Goal: Information Seeking & Learning: Learn about a topic

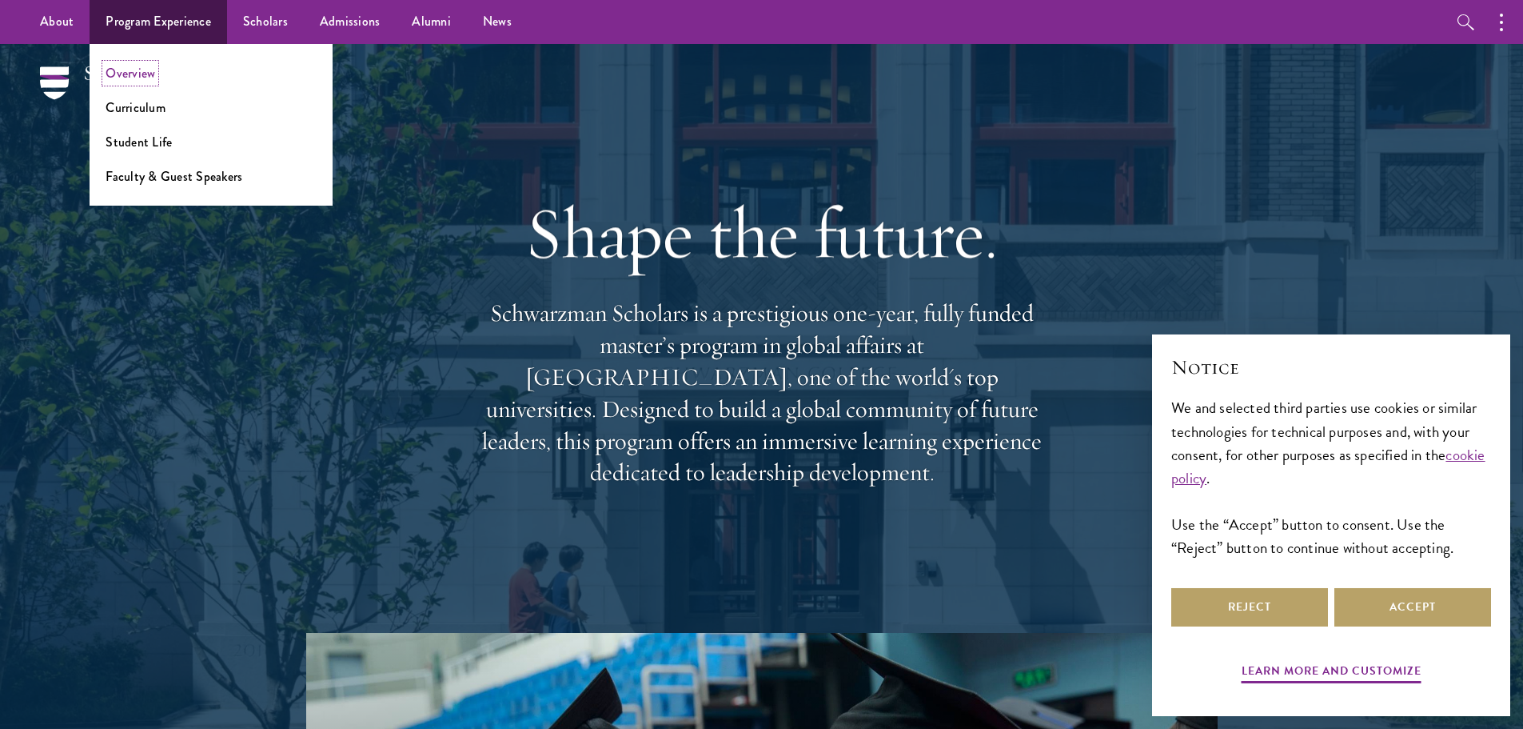
click at [138, 78] on link "Overview" at bounding box center [131, 73] width 50 height 18
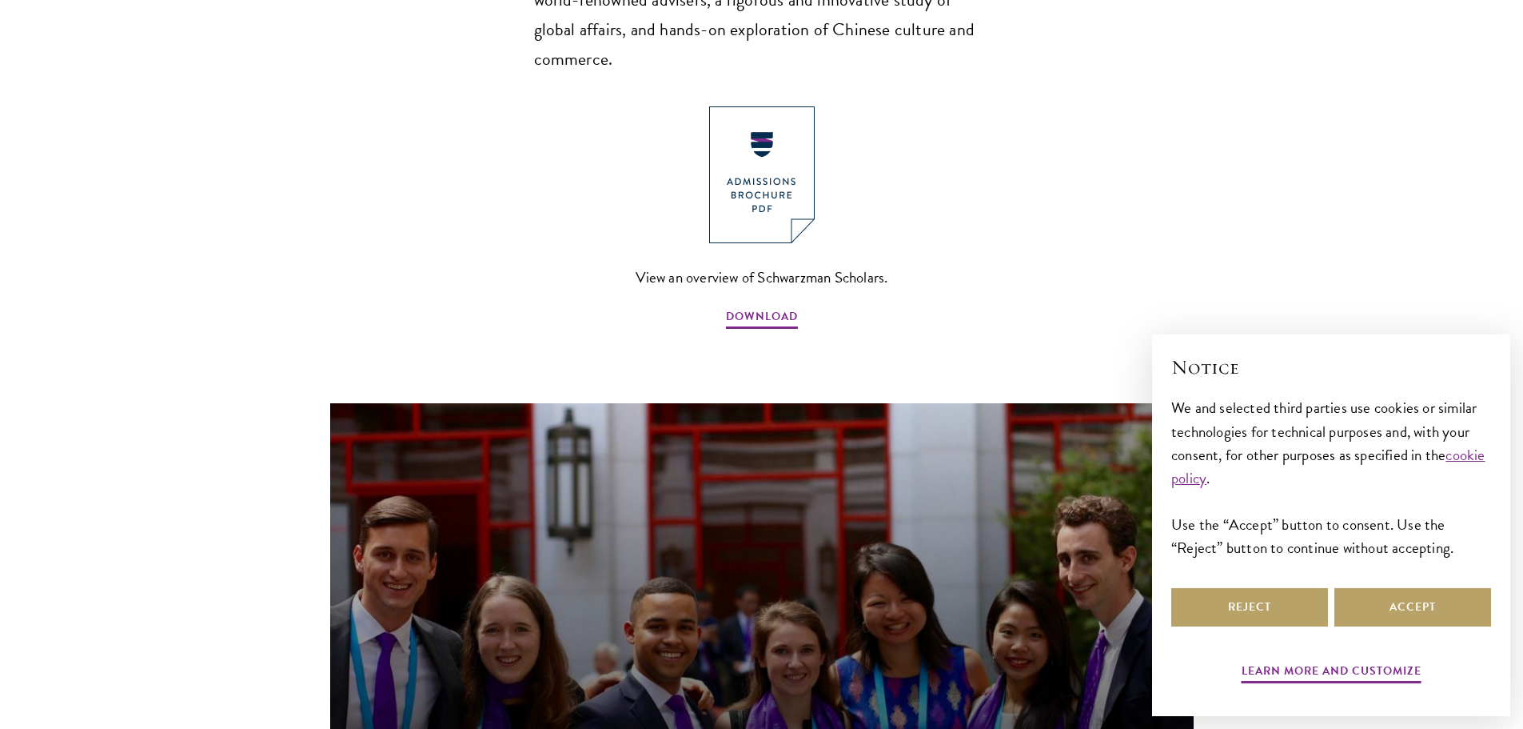
scroll to position [1280, 0]
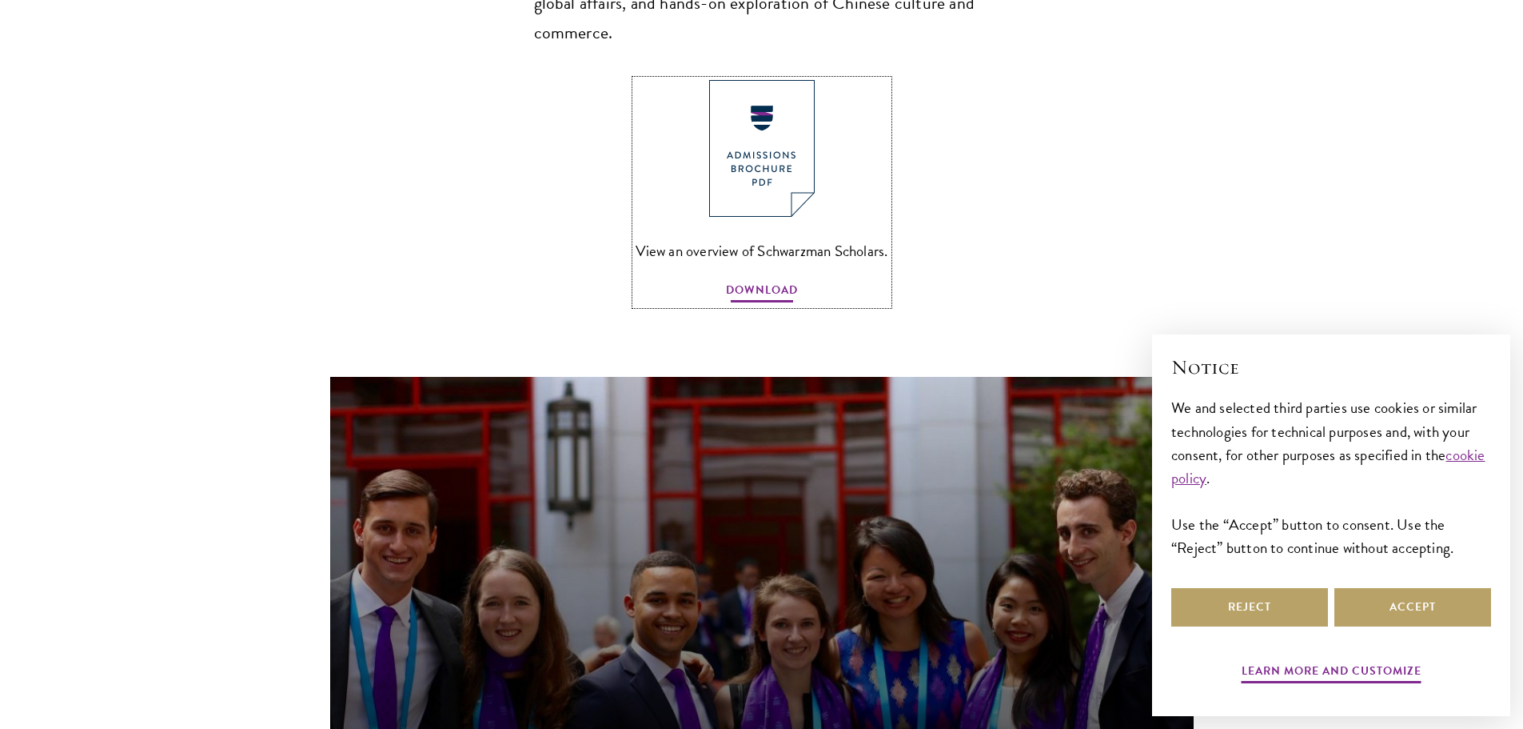
click at [752, 280] on span "DOWNLOAD" at bounding box center [762, 292] width 72 height 25
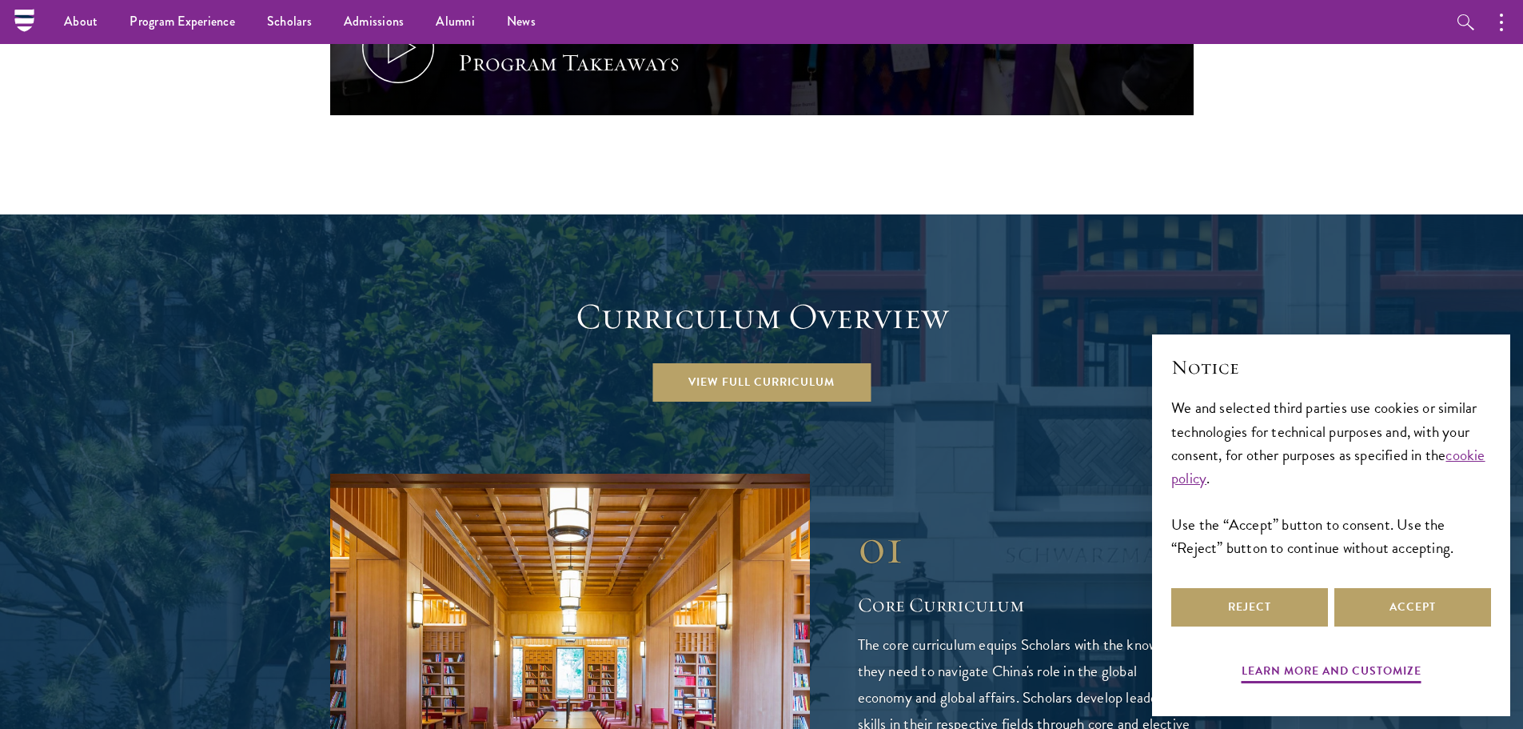
scroll to position [1999, 0]
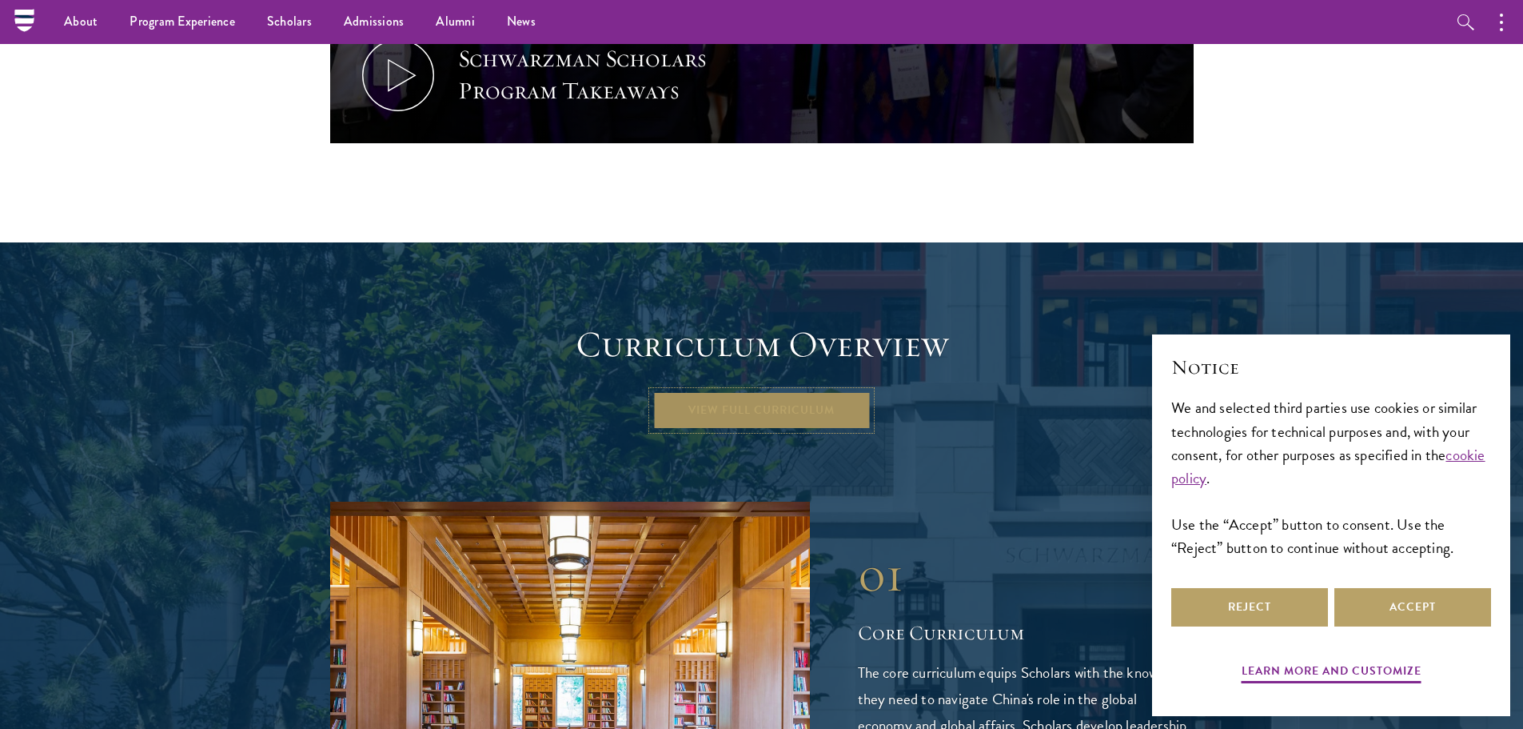
click at [750, 391] on link "View Full Curriculum" at bounding box center [762, 410] width 218 height 38
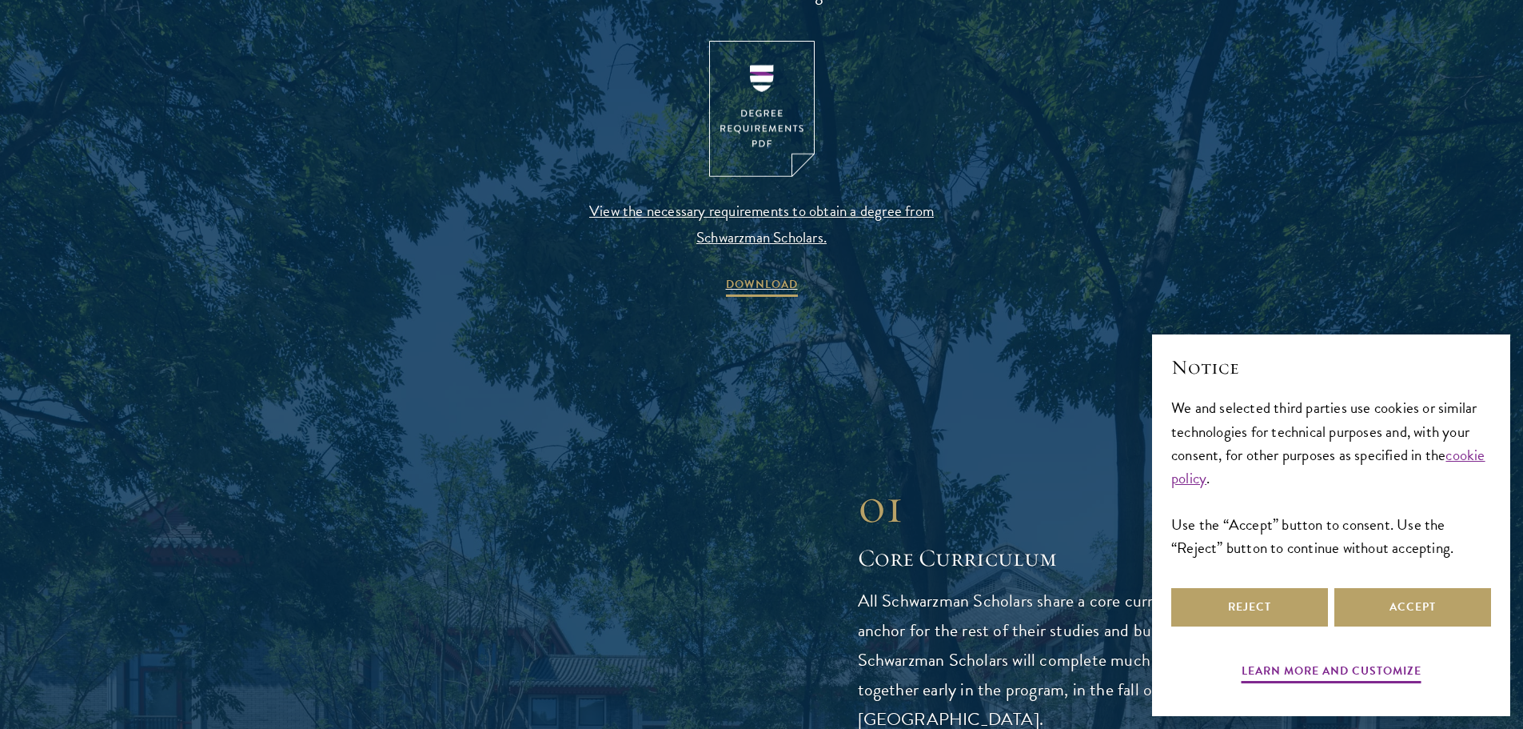
scroll to position [1759, 0]
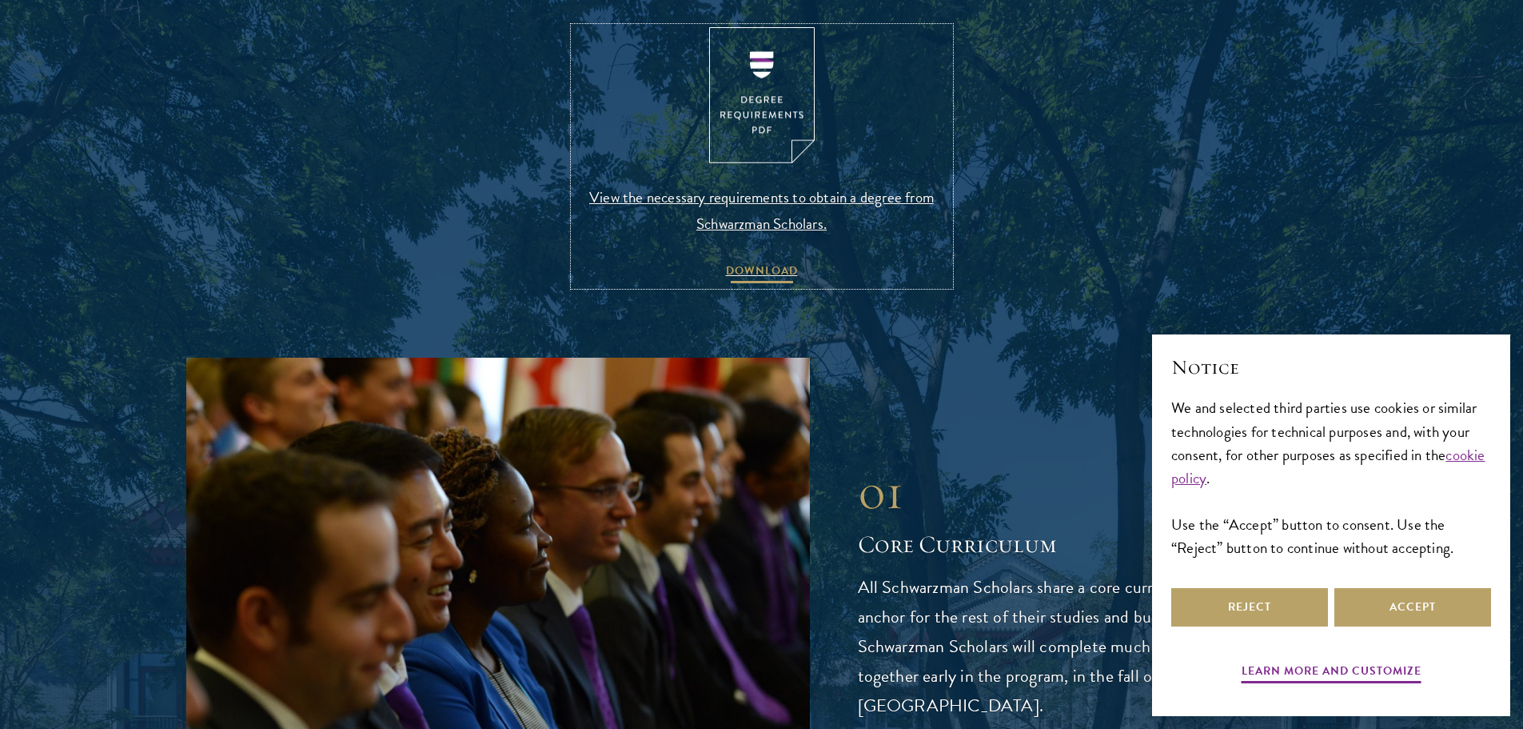
click at [747, 268] on span "DOWNLOAD" at bounding box center [762, 273] width 72 height 25
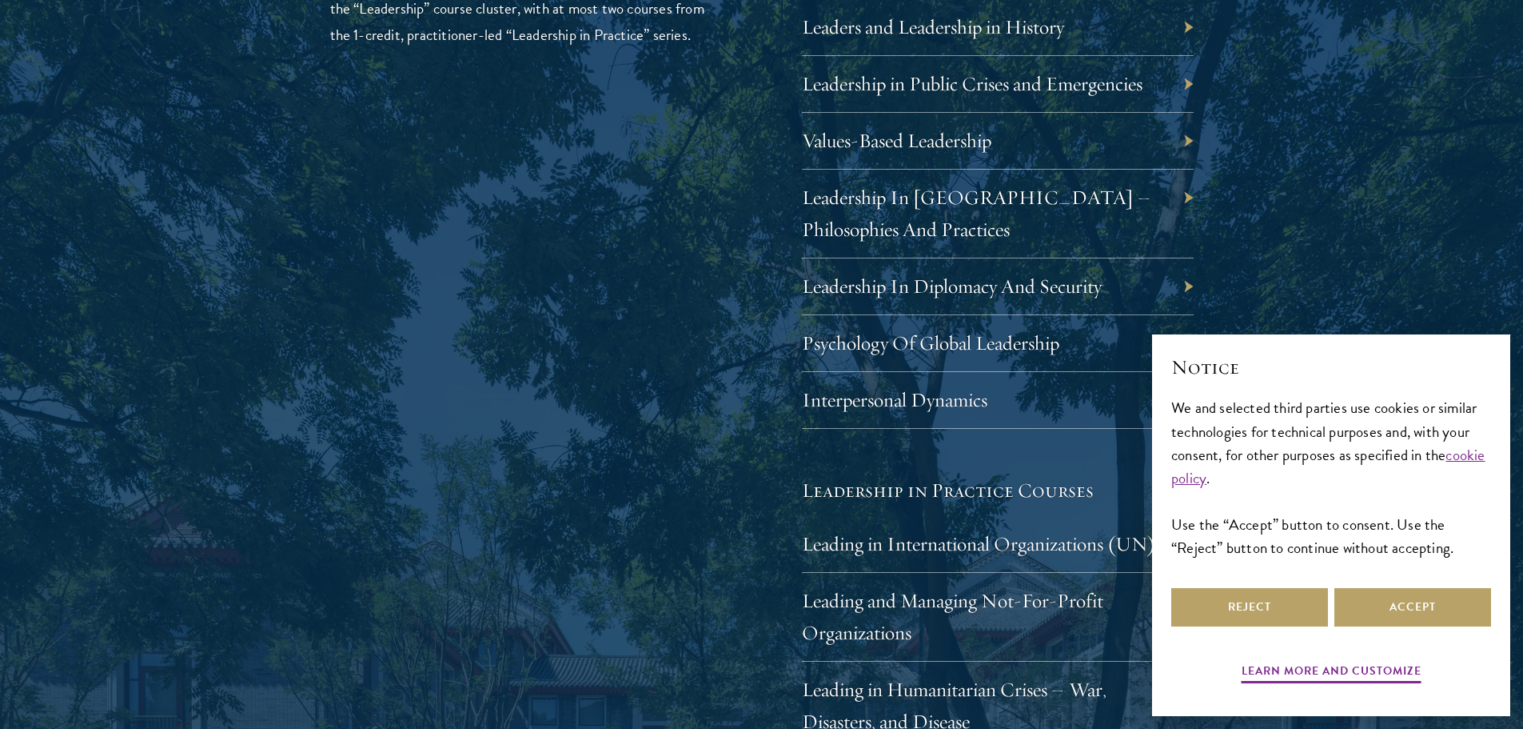
scroll to position [2959, 0]
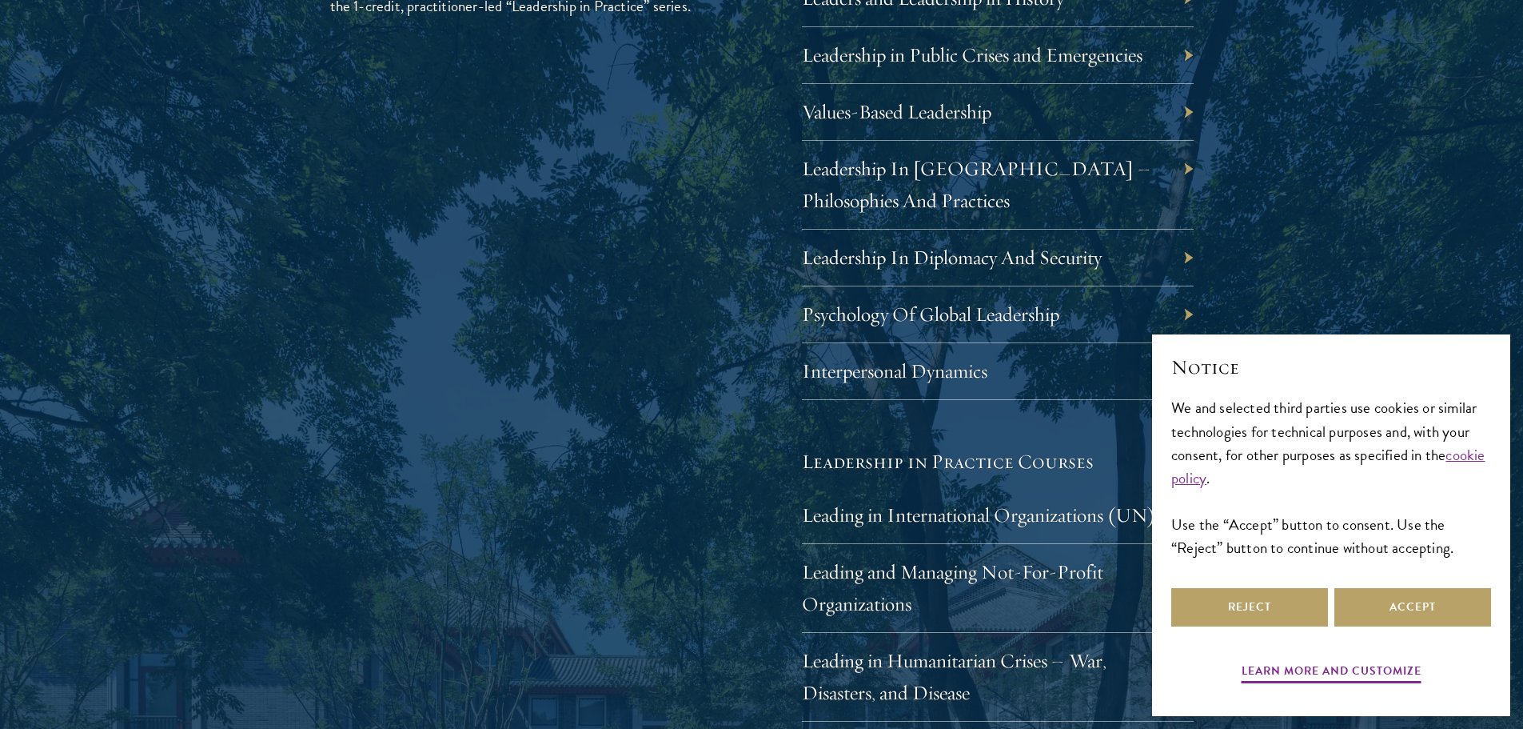
click at [1186, 169] on div "Leadership In [GEOGRAPHIC_DATA] – Philosophies And Practices" at bounding box center [998, 185] width 392 height 89
click at [1183, 170] on div "Leadership In [GEOGRAPHIC_DATA] – Philosophies And Practices" at bounding box center [998, 185] width 392 height 89
click at [901, 173] on link "Leadership In [GEOGRAPHIC_DATA] – Philosophies And Practices" at bounding box center [988, 184] width 349 height 57
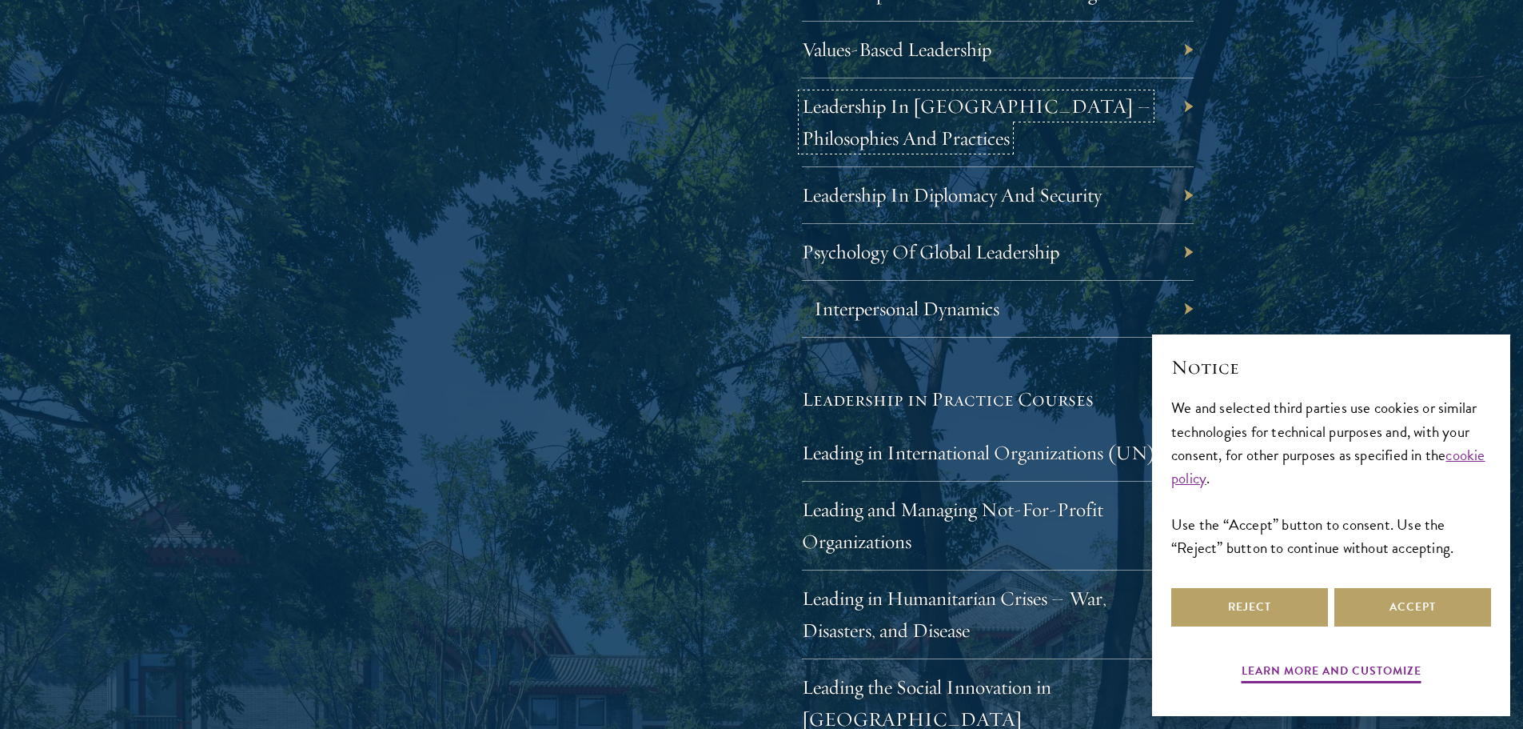
scroll to position [3199, 0]
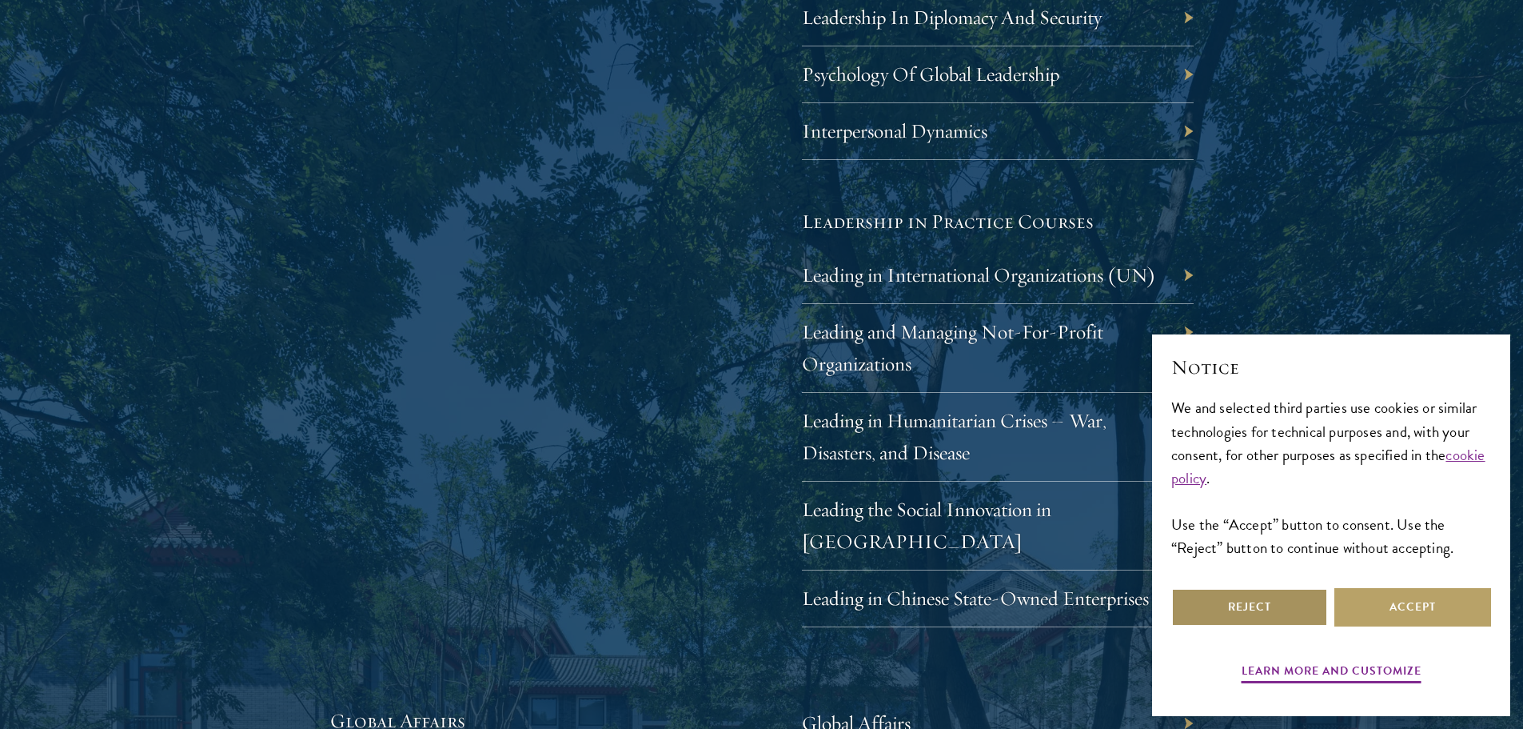
click at [1257, 609] on button "Reject" at bounding box center [1250, 607] width 157 height 38
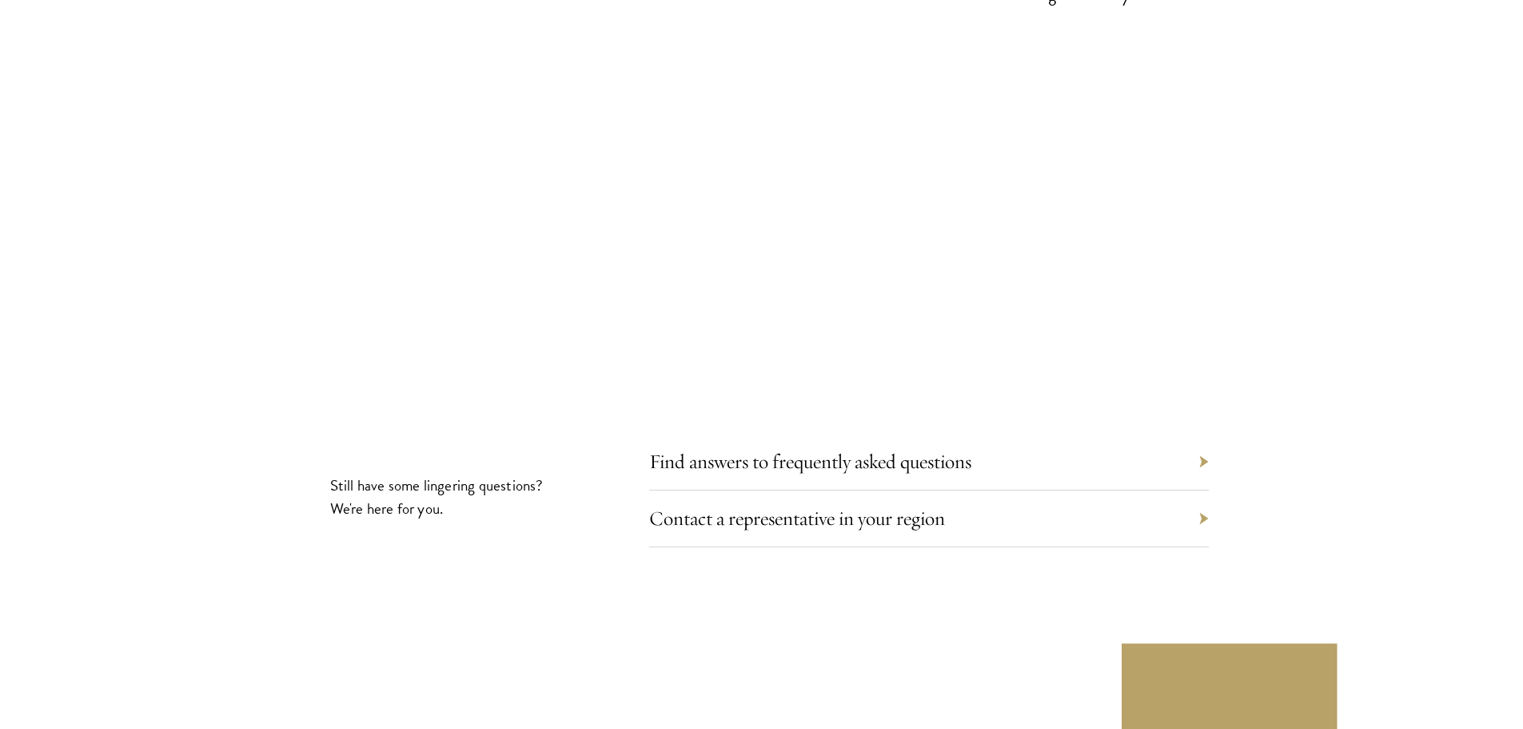
scroll to position [9037, 0]
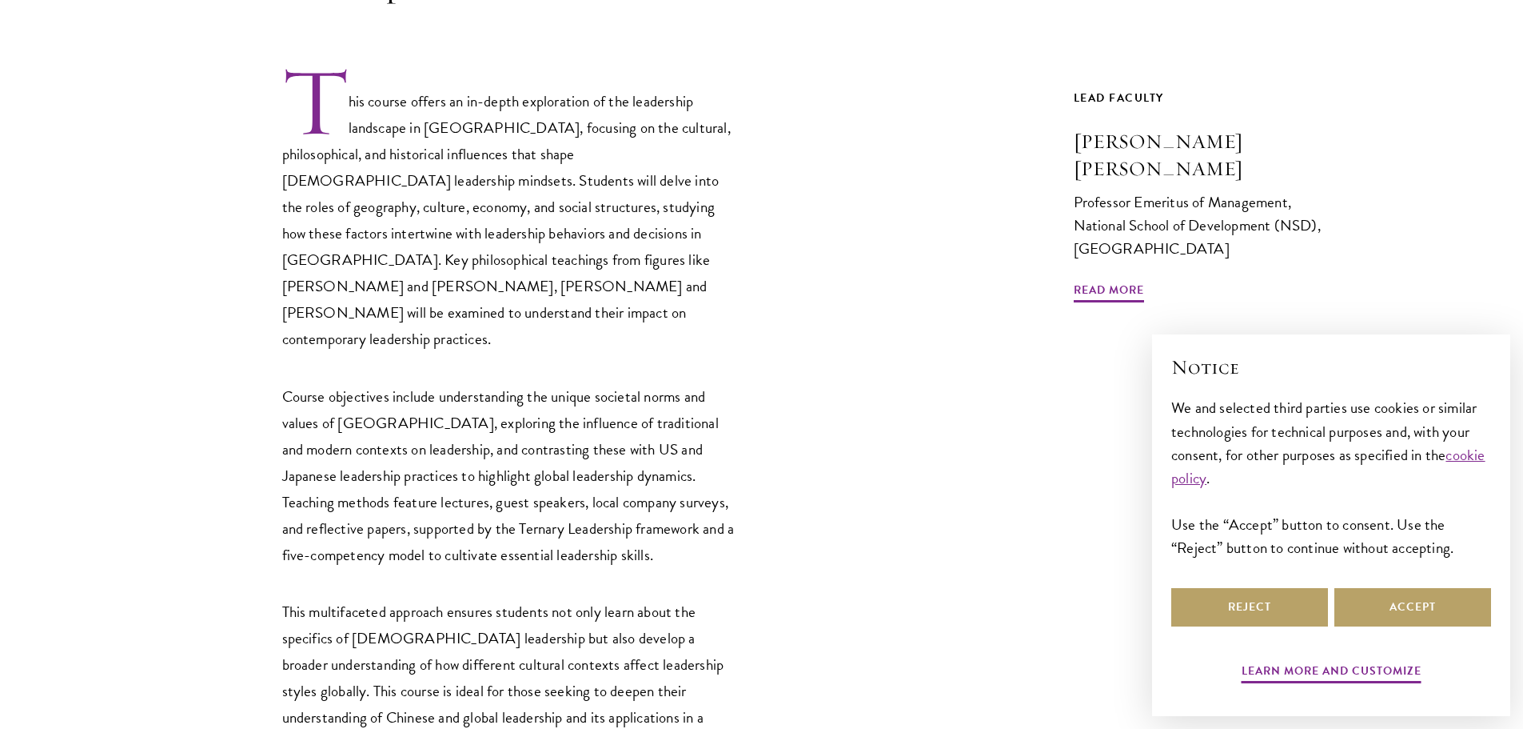
scroll to position [560, 0]
